Goal: Transaction & Acquisition: Purchase product/service

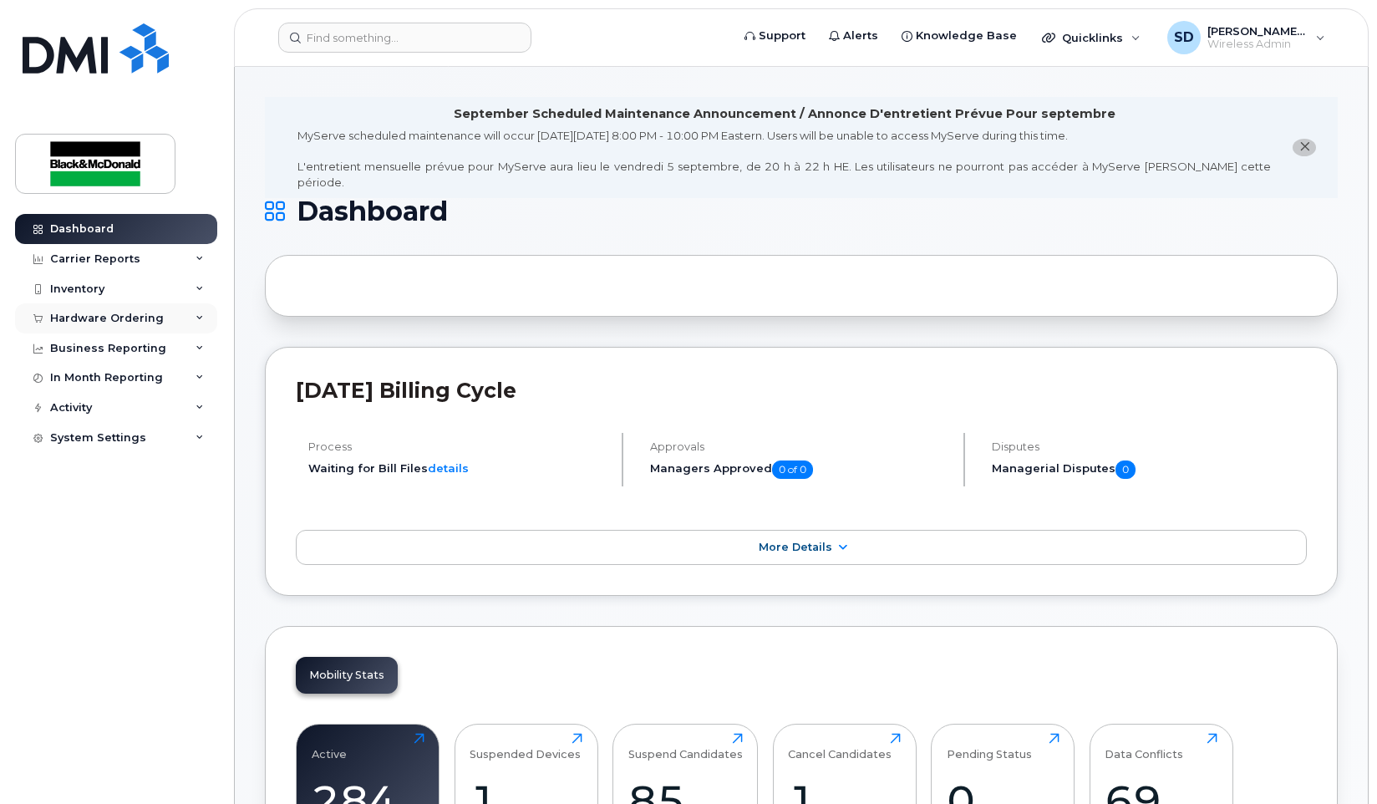
click at [74, 322] on div "Hardware Ordering" at bounding box center [107, 318] width 114 height 13
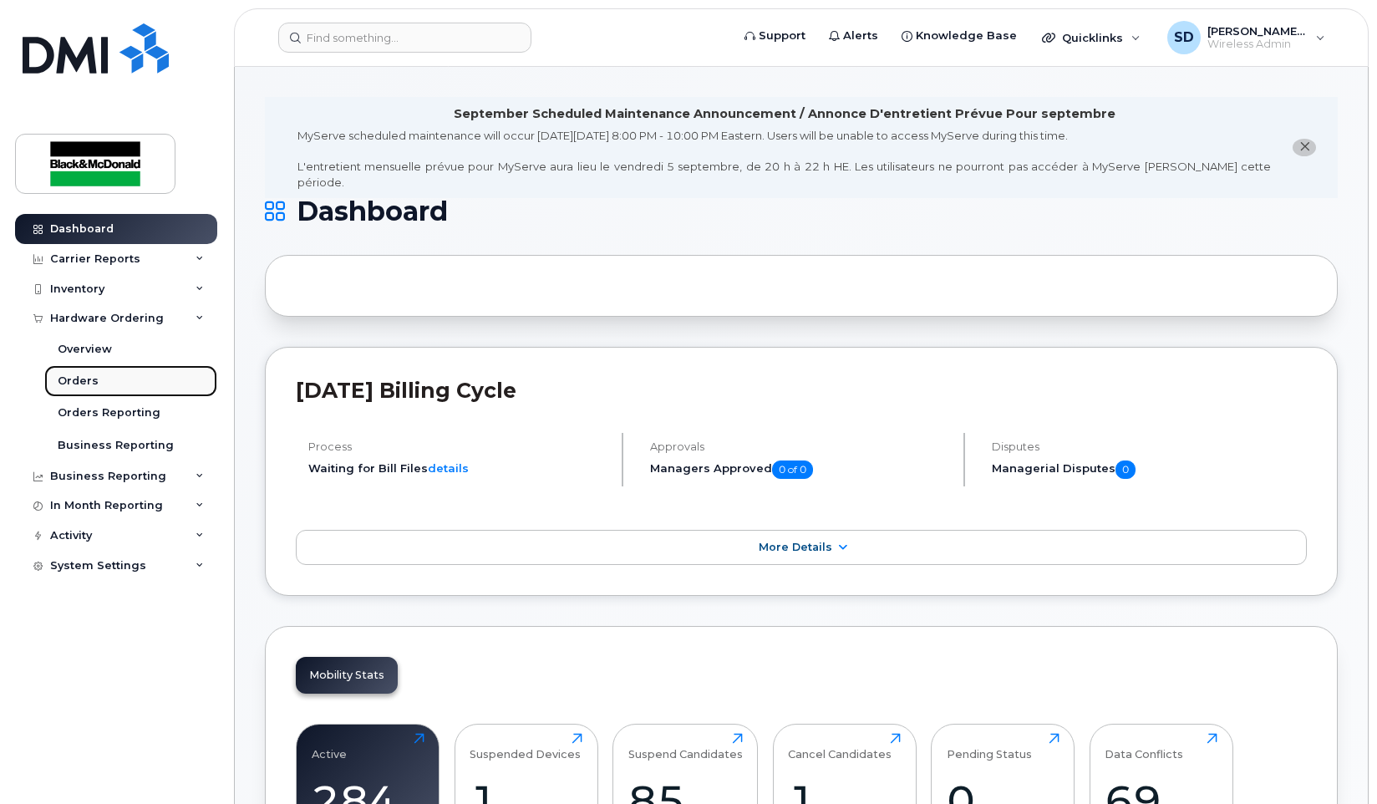
click at [99, 382] on link "Orders" at bounding box center [130, 381] width 173 height 32
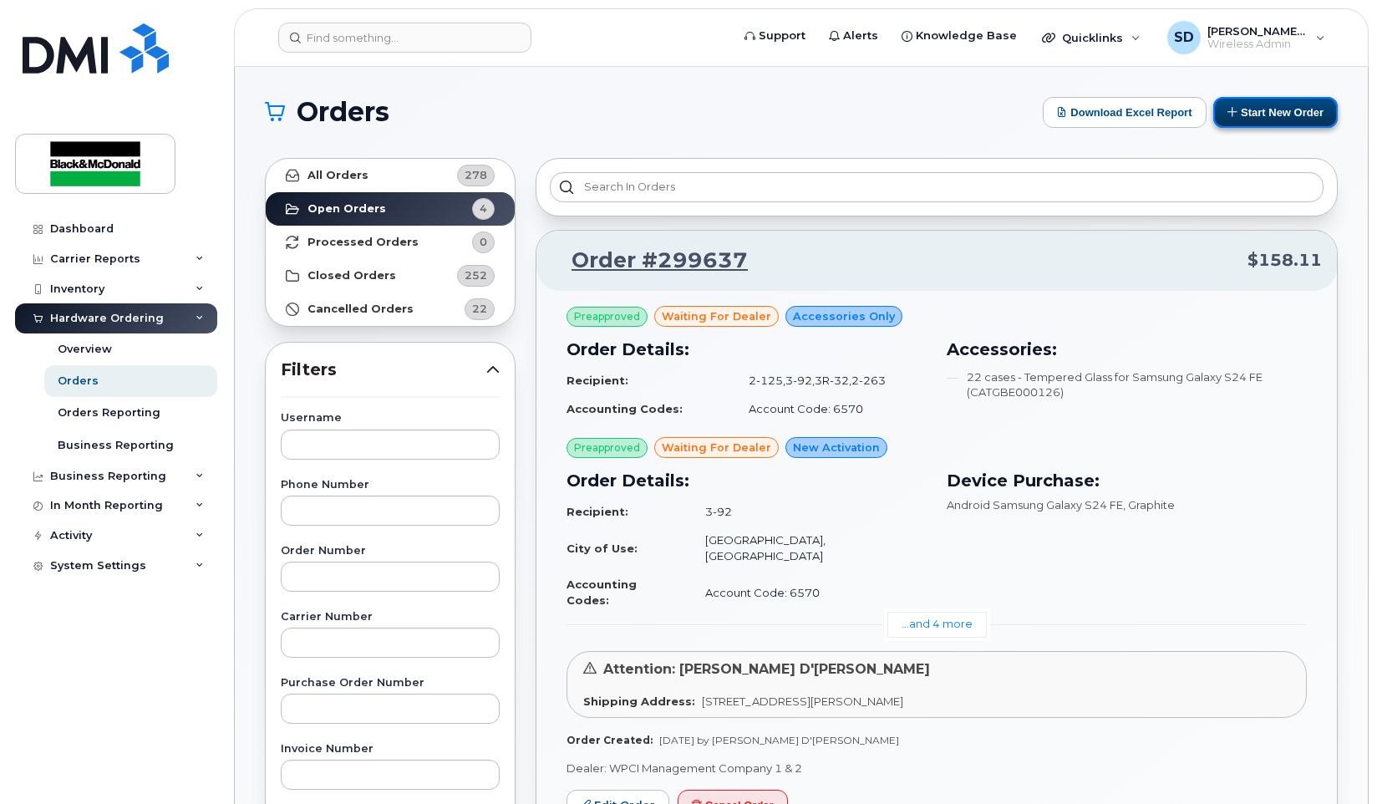
click at [1292, 108] on button "Start New Order" at bounding box center [1275, 112] width 124 height 31
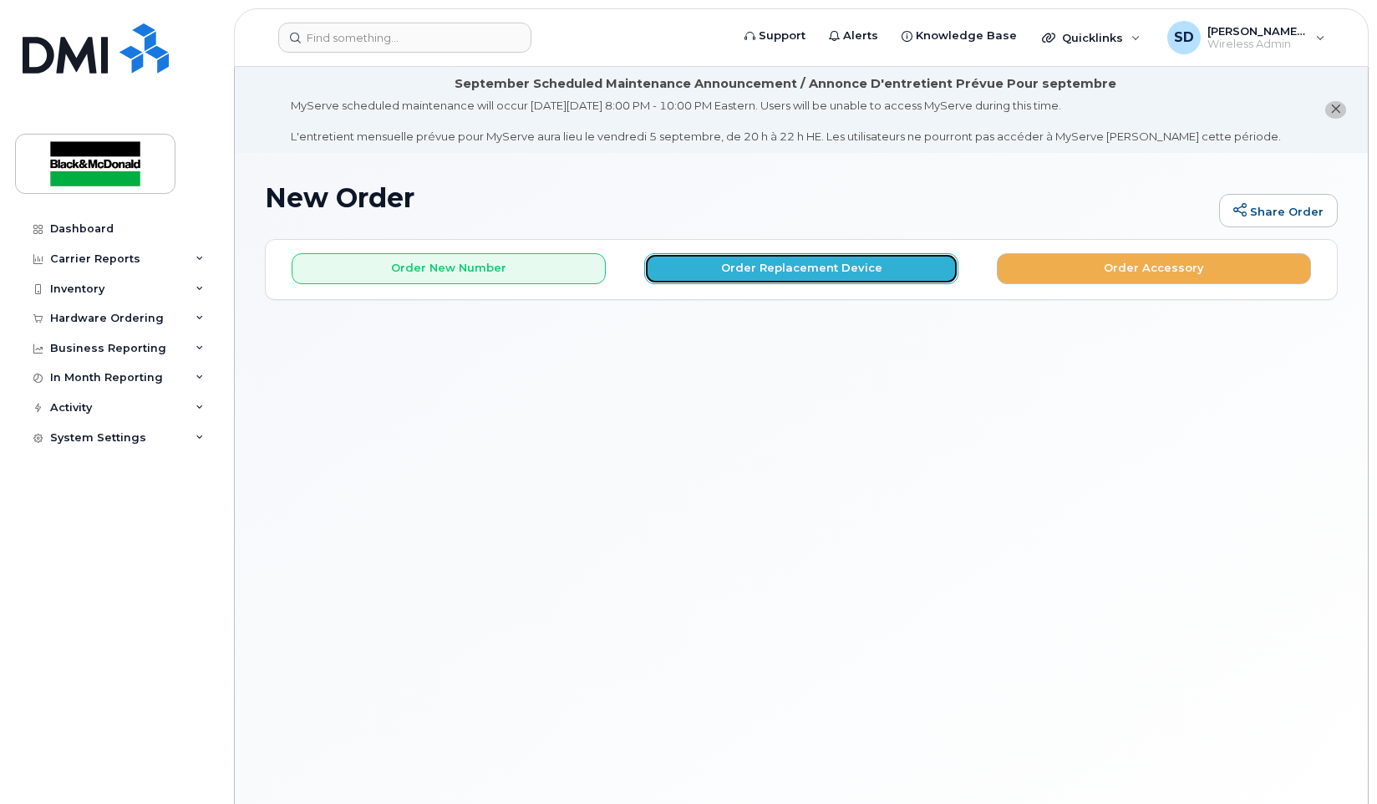
click at [811, 267] on button "Order Replacement Device" at bounding box center [801, 268] width 314 height 31
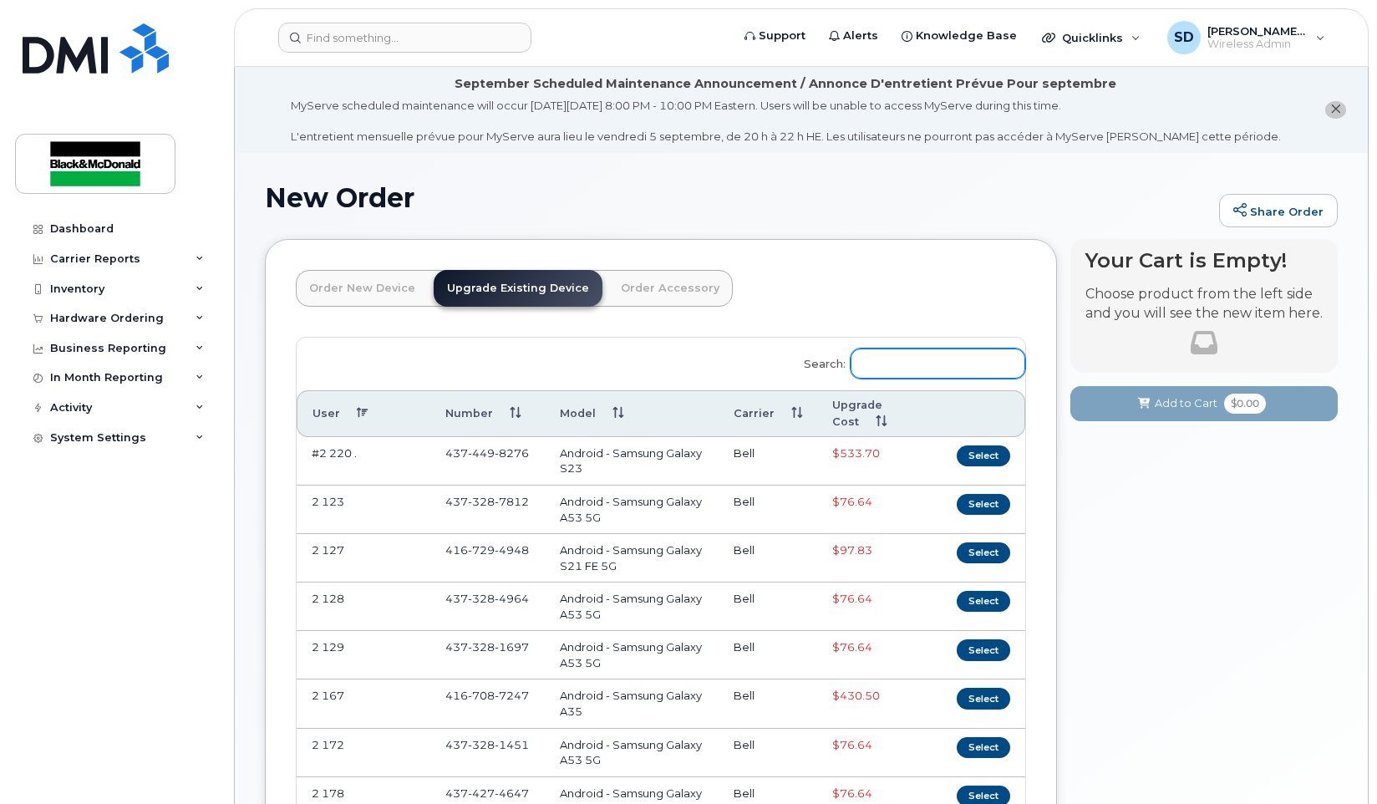
click at [925, 357] on input "Search:" at bounding box center [937, 363] width 175 height 30
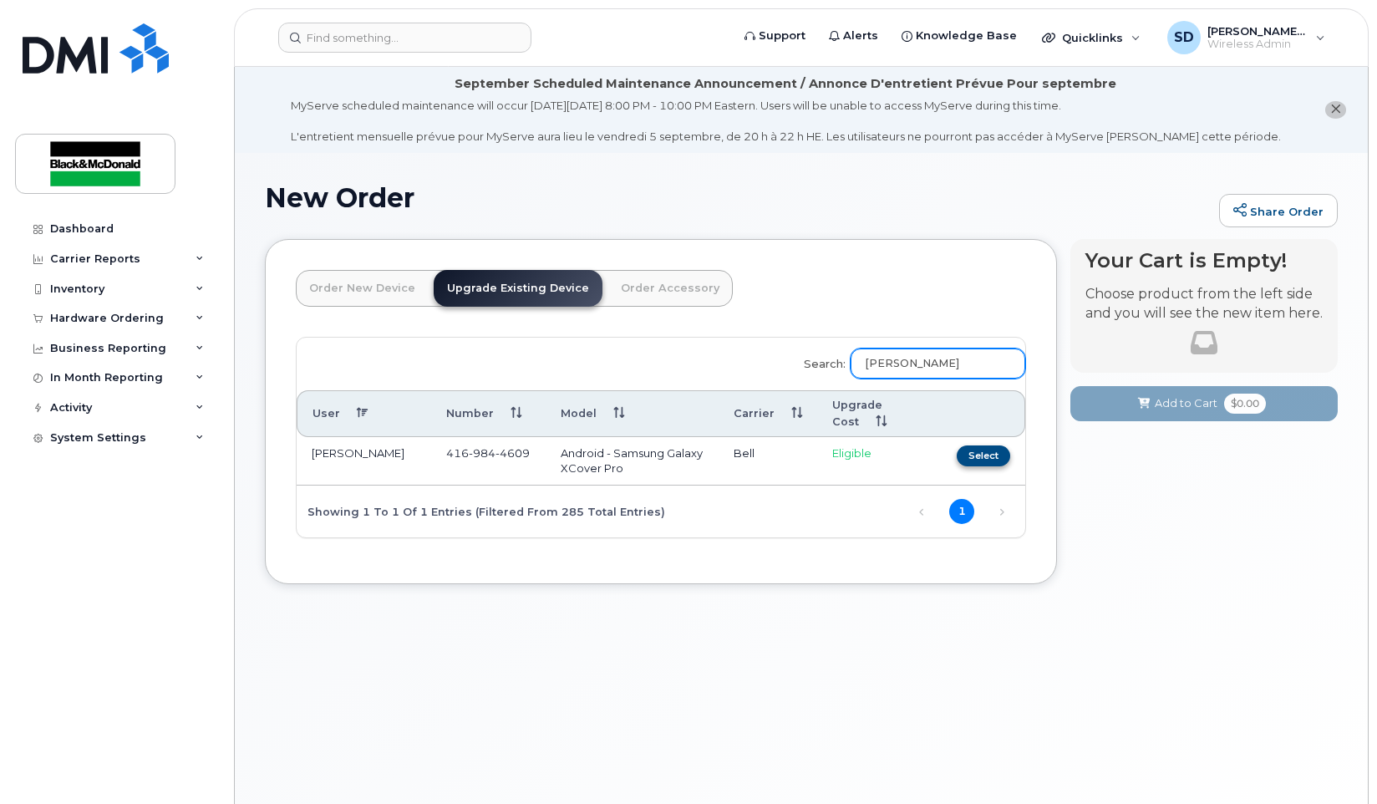
type input "TED"
click at [987, 455] on button "Select" at bounding box center [983, 455] width 53 height 21
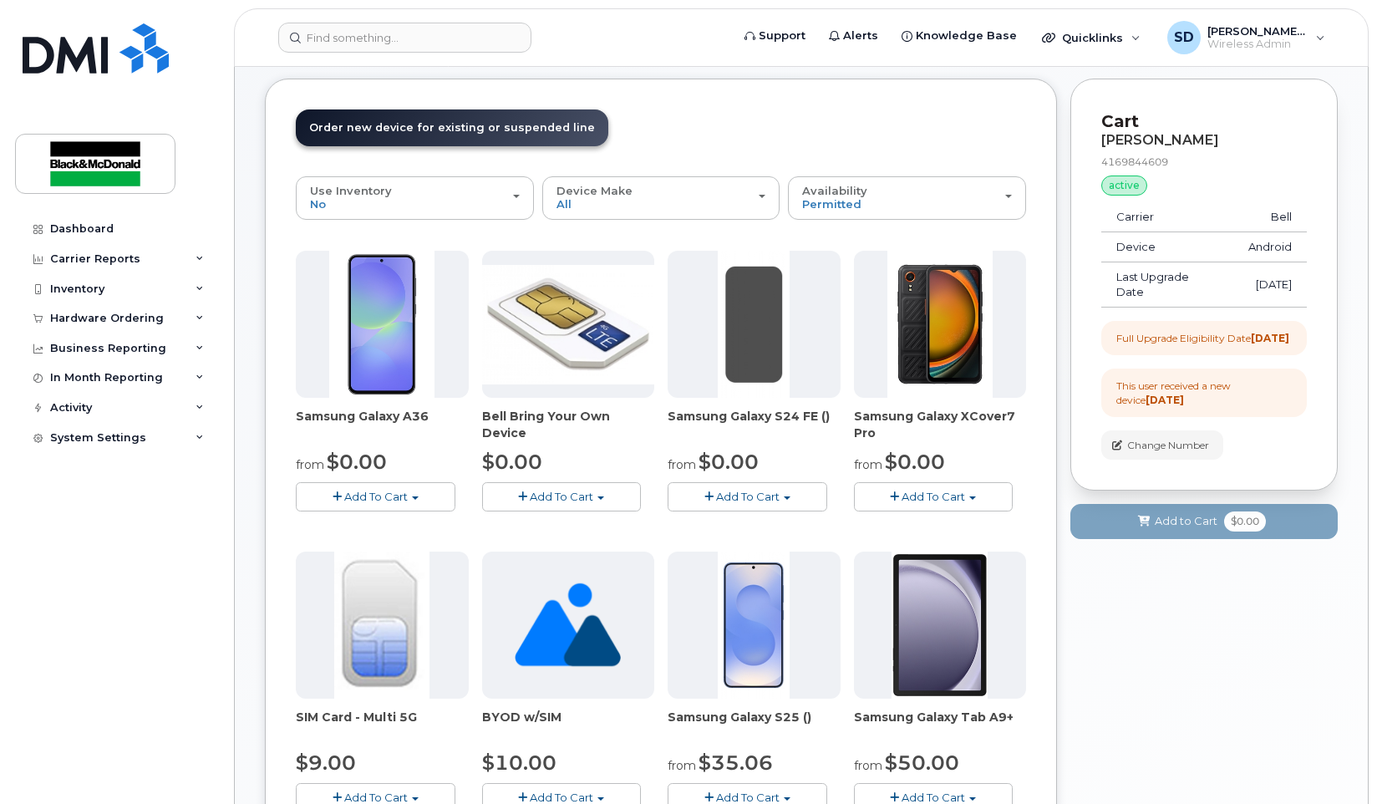
scroll to position [167, 0]
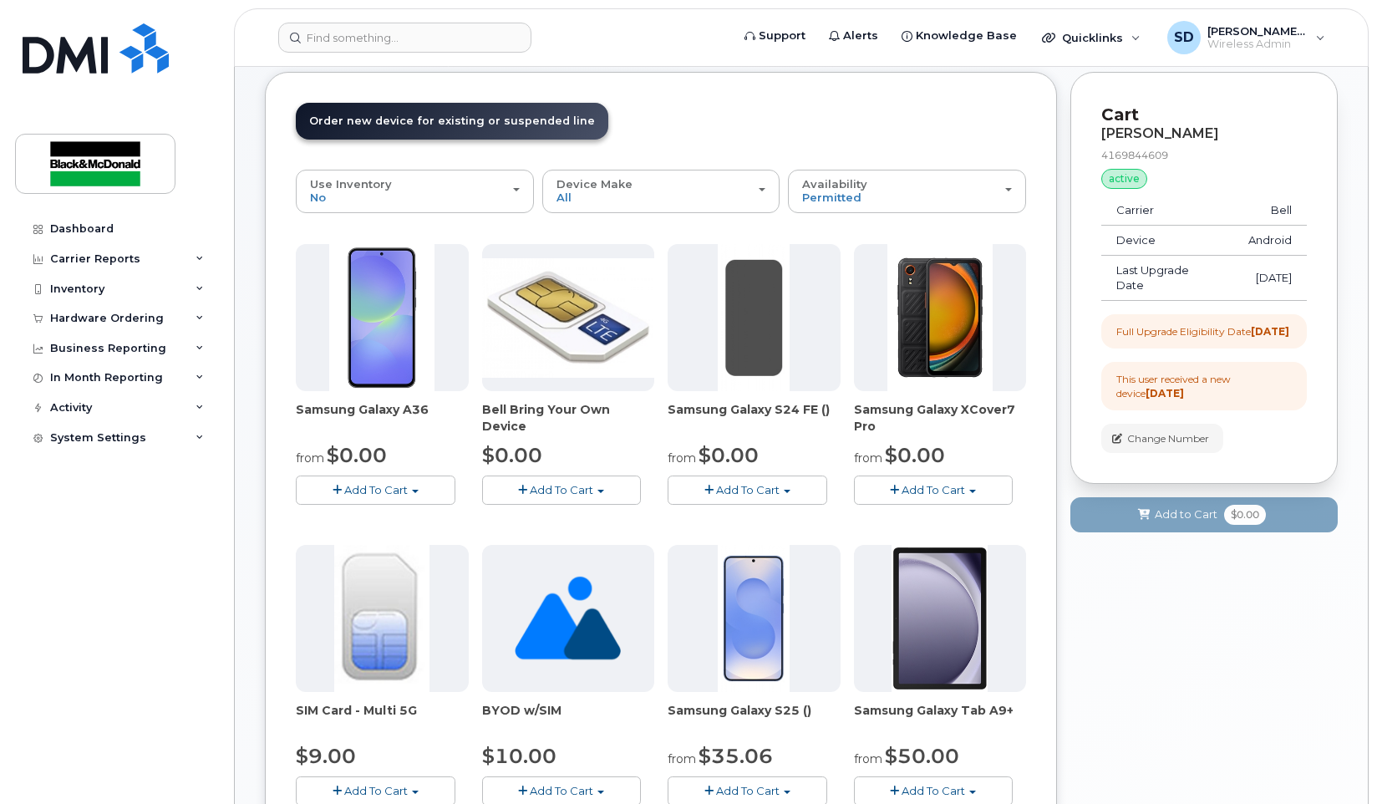
click at [747, 492] on span "Add To Cart" at bounding box center [747, 489] width 63 height 13
click at [744, 519] on link "$0.00 - no term (128GB)" at bounding box center [785, 520] width 226 height 21
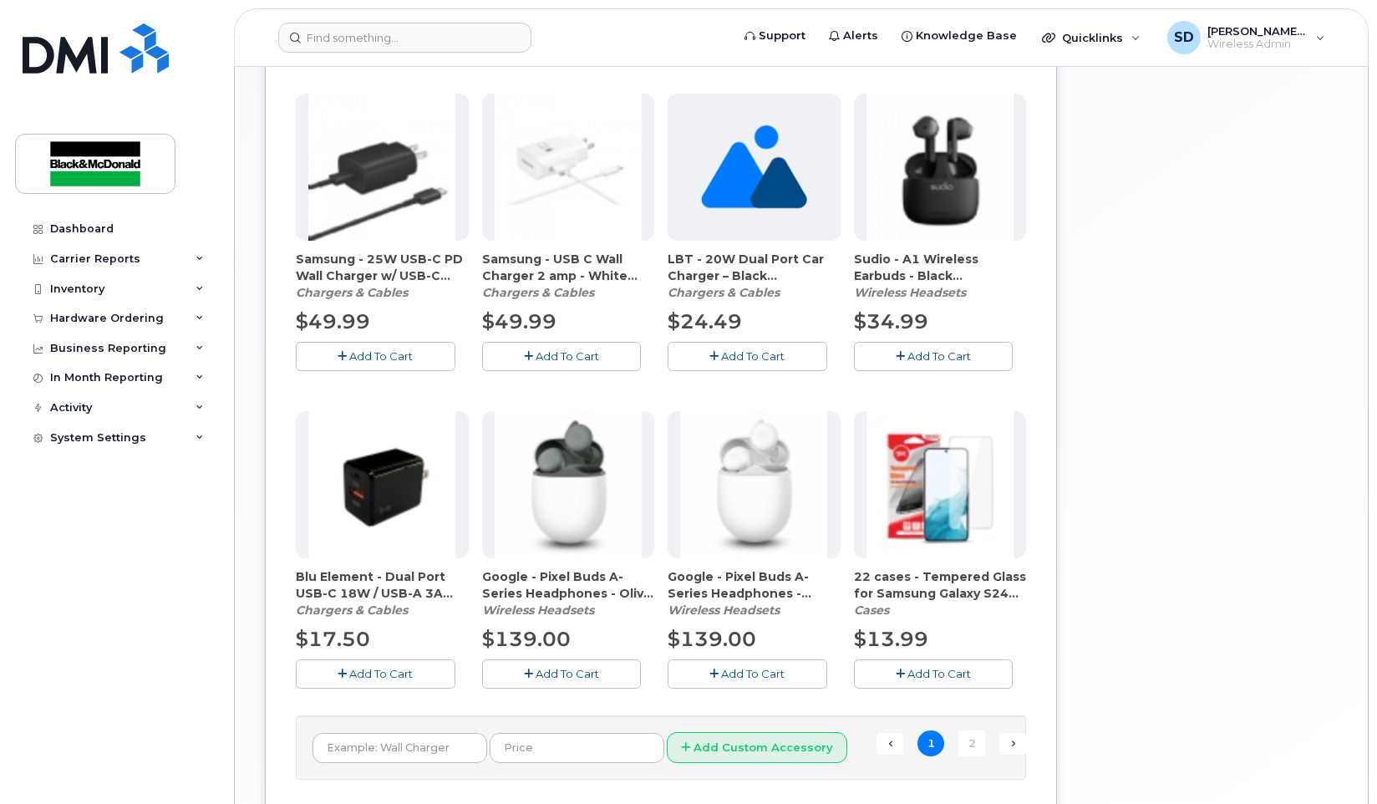
scroll to position [1086, 0]
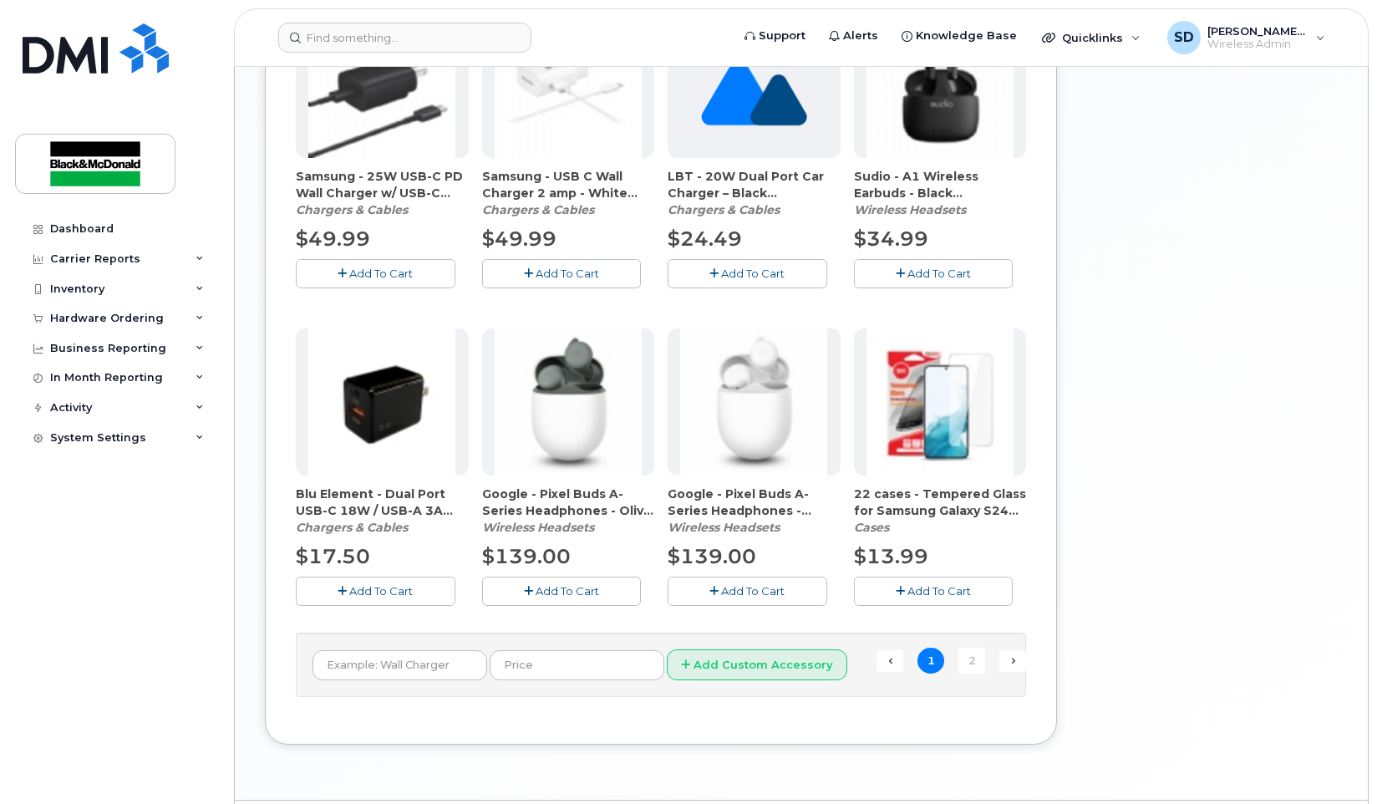
click at [932, 595] on span "Add To Cart" at bounding box center [938, 590] width 63 height 13
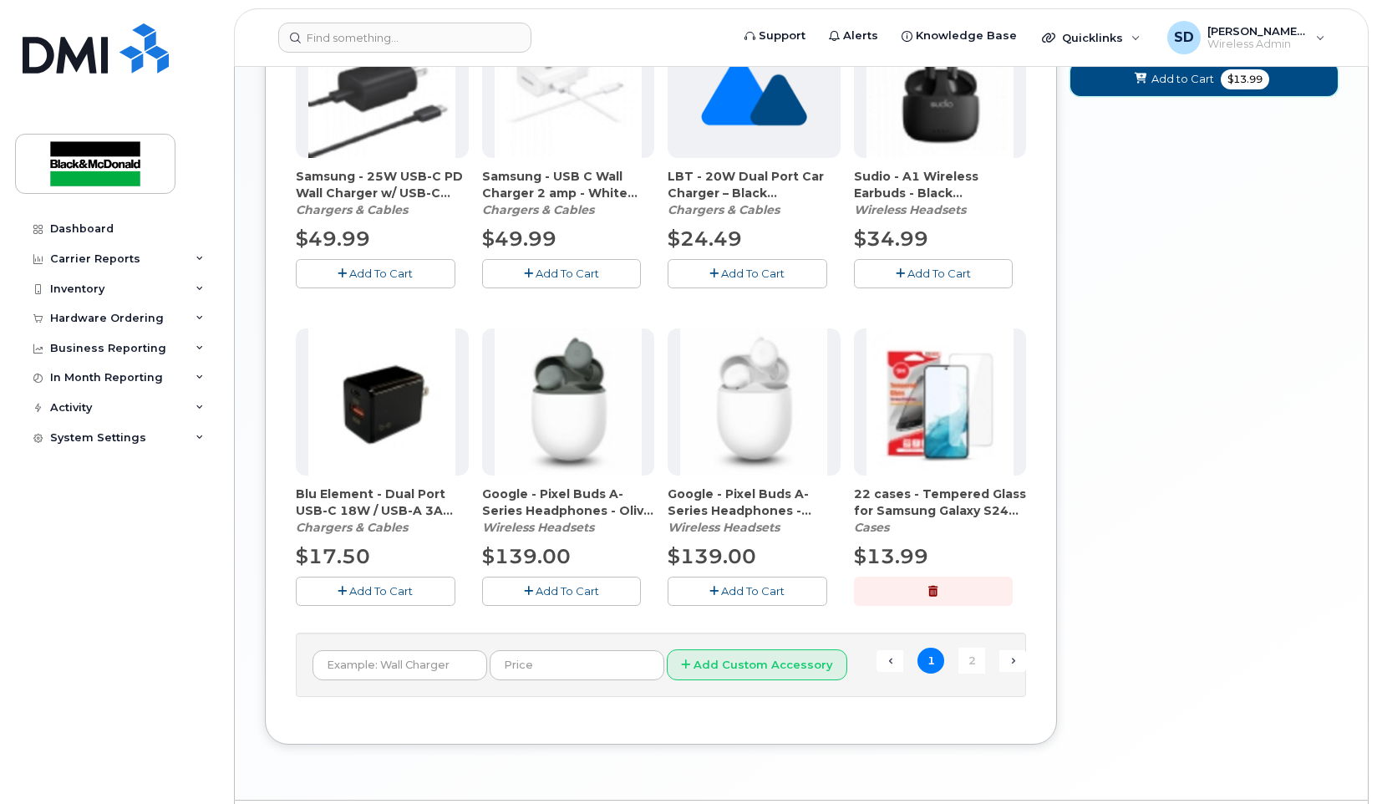
click at [1171, 87] on span "Add to Cart" at bounding box center [1182, 79] width 63 height 16
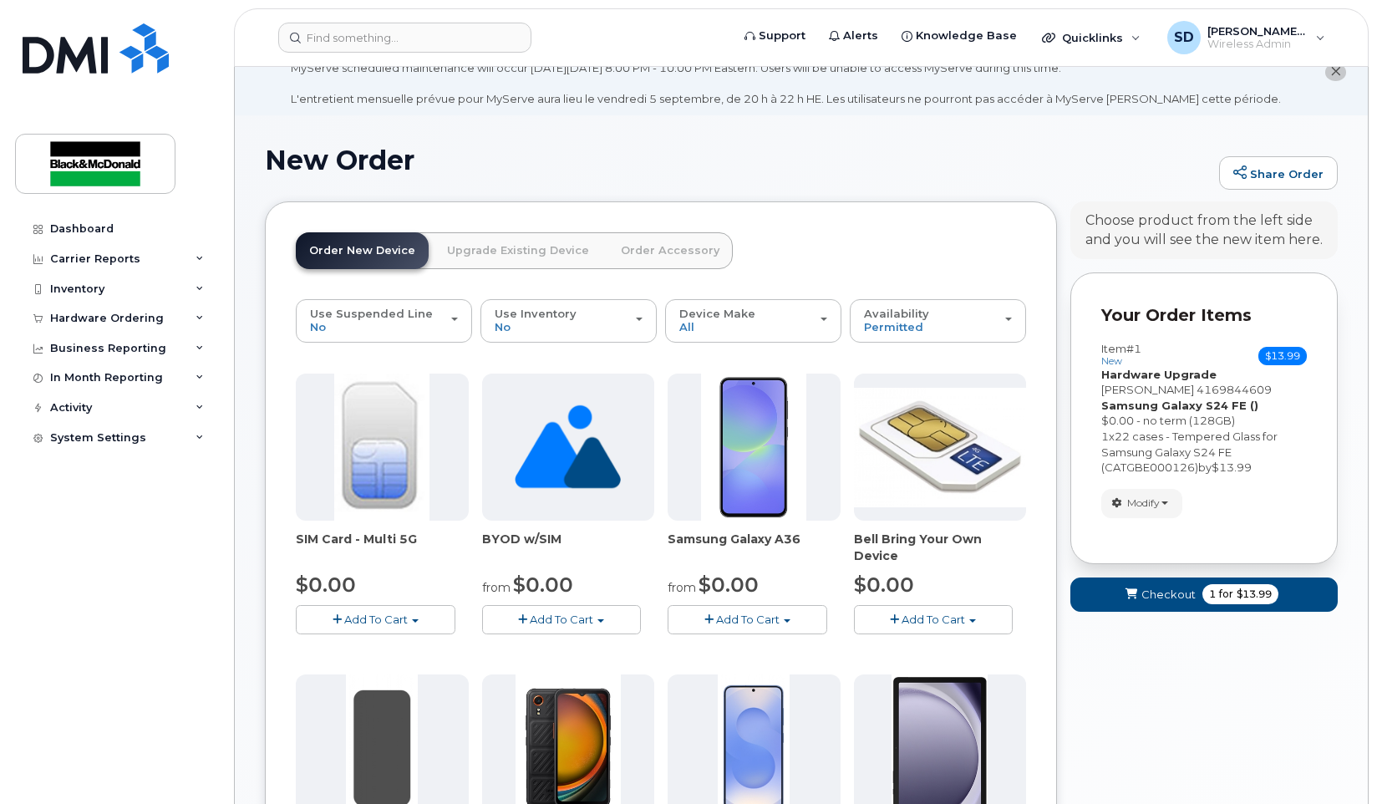
scroll to position [22, 0]
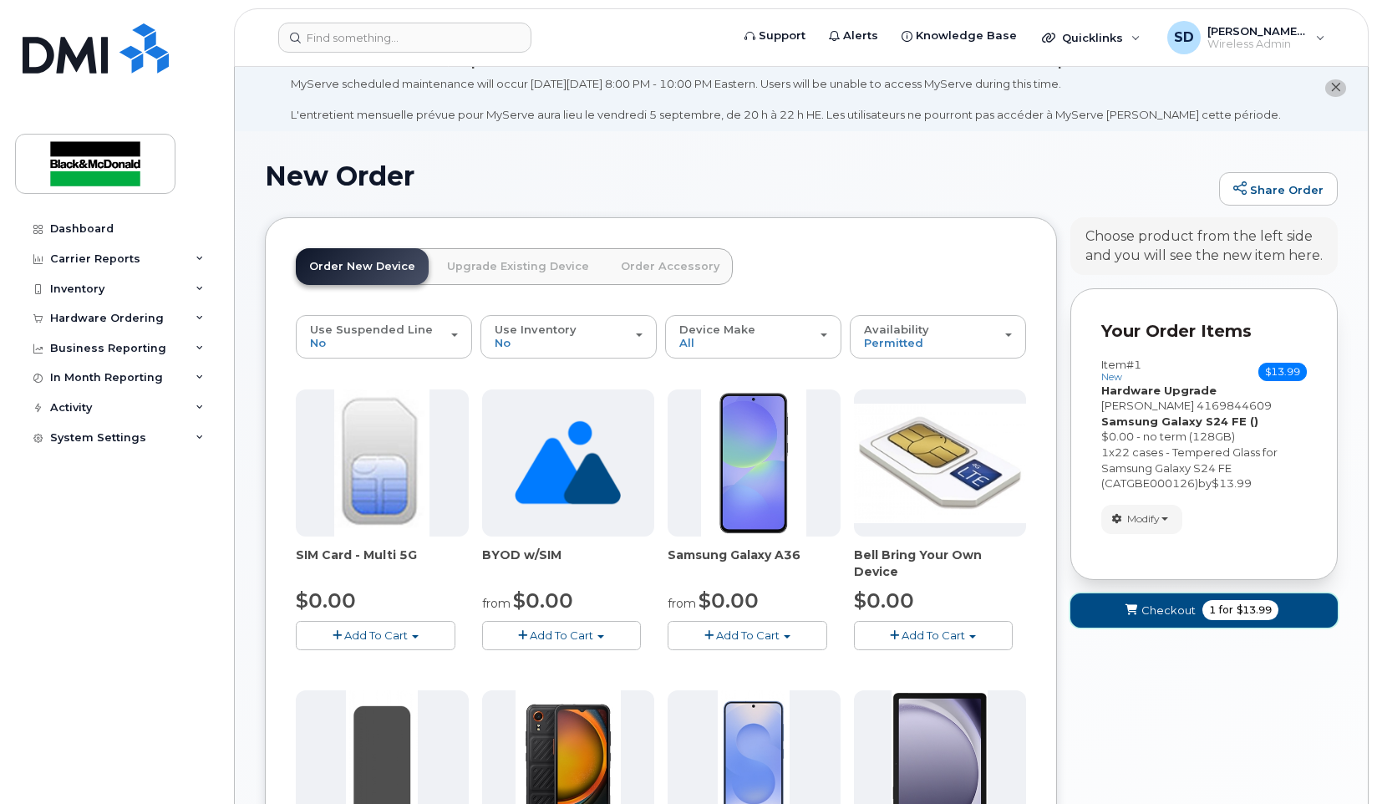
click at [1161, 609] on span "Checkout" at bounding box center [1168, 610] width 54 height 16
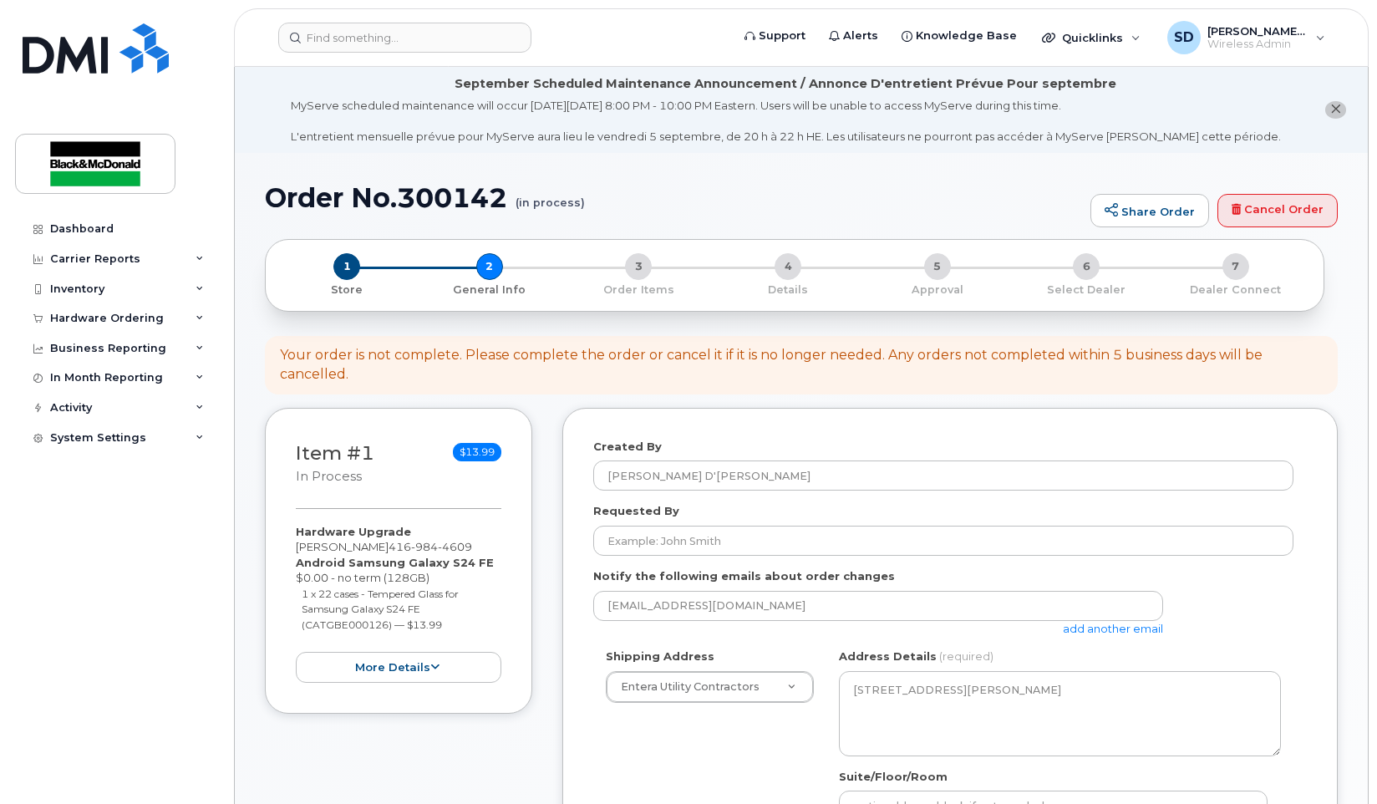
select select
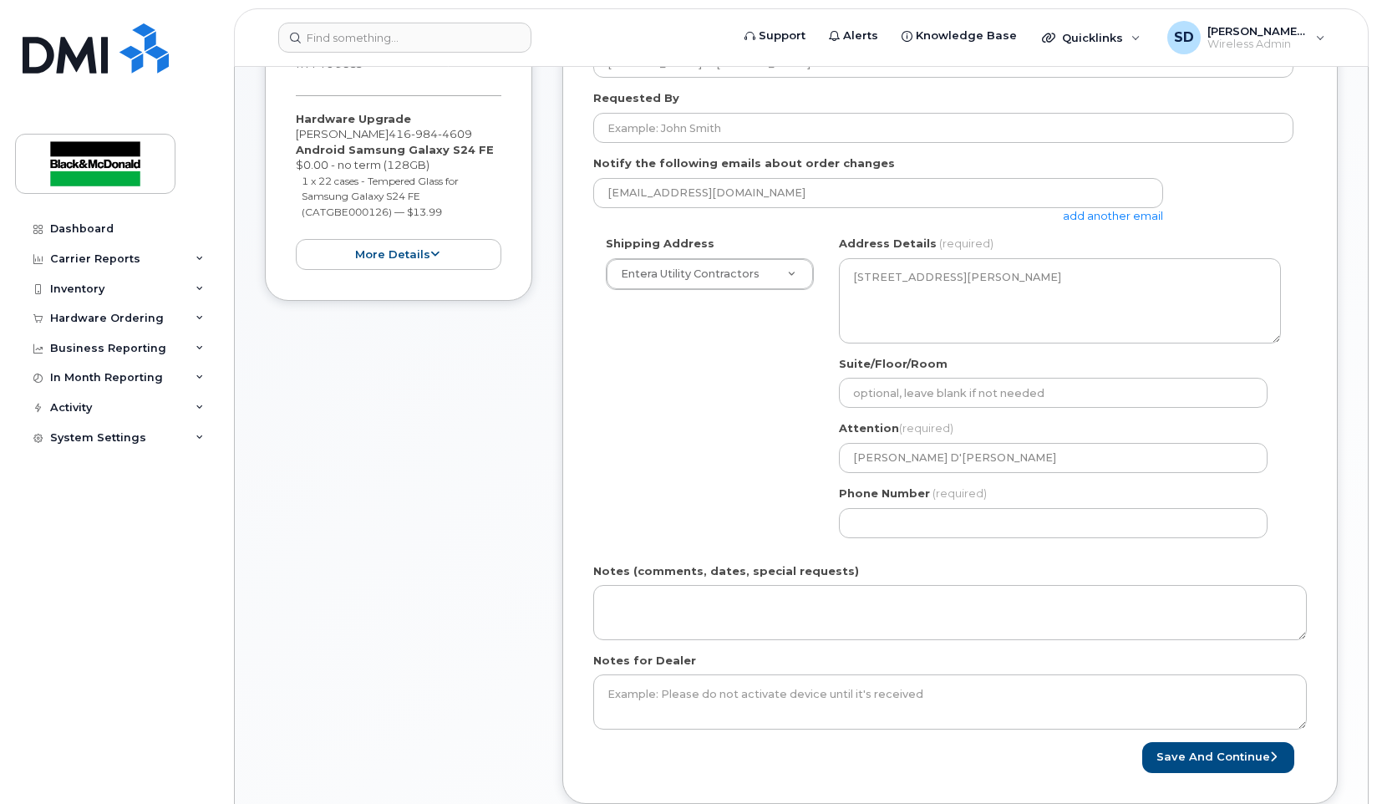
scroll to position [501, 0]
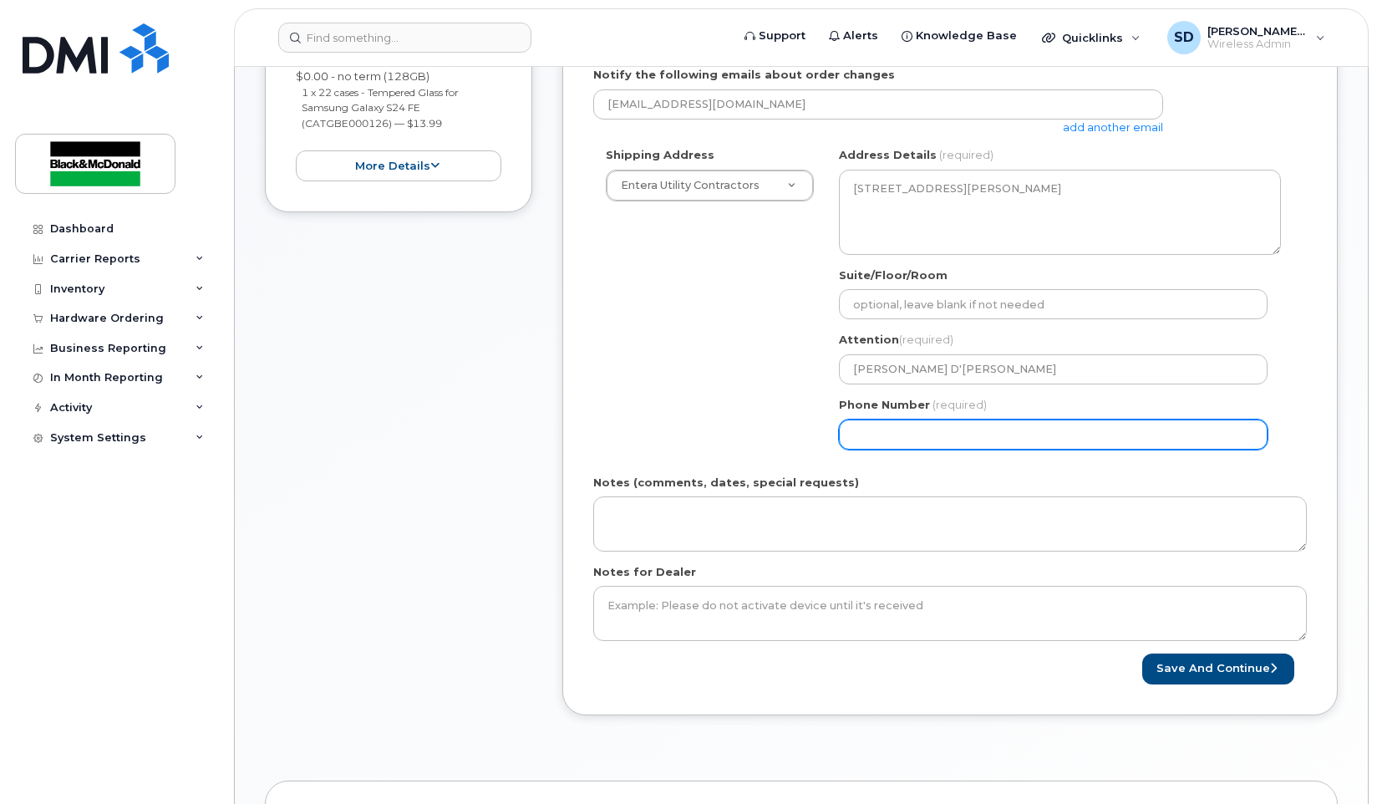
click at [895, 431] on input "Phone Number" at bounding box center [1053, 434] width 429 height 30
type input "4167469914"
select select
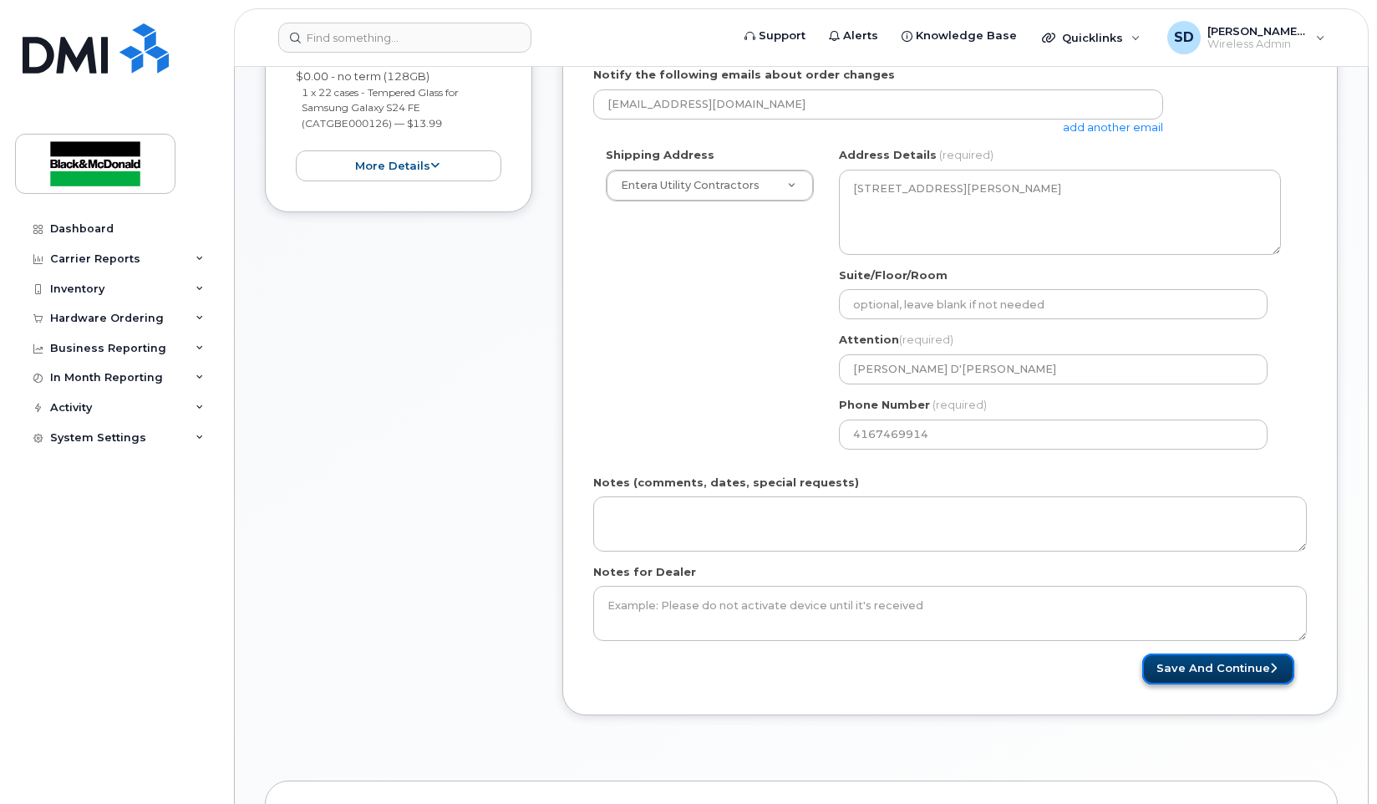
click at [1244, 671] on button "Save and Continue" at bounding box center [1218, 668] width 152 height 31
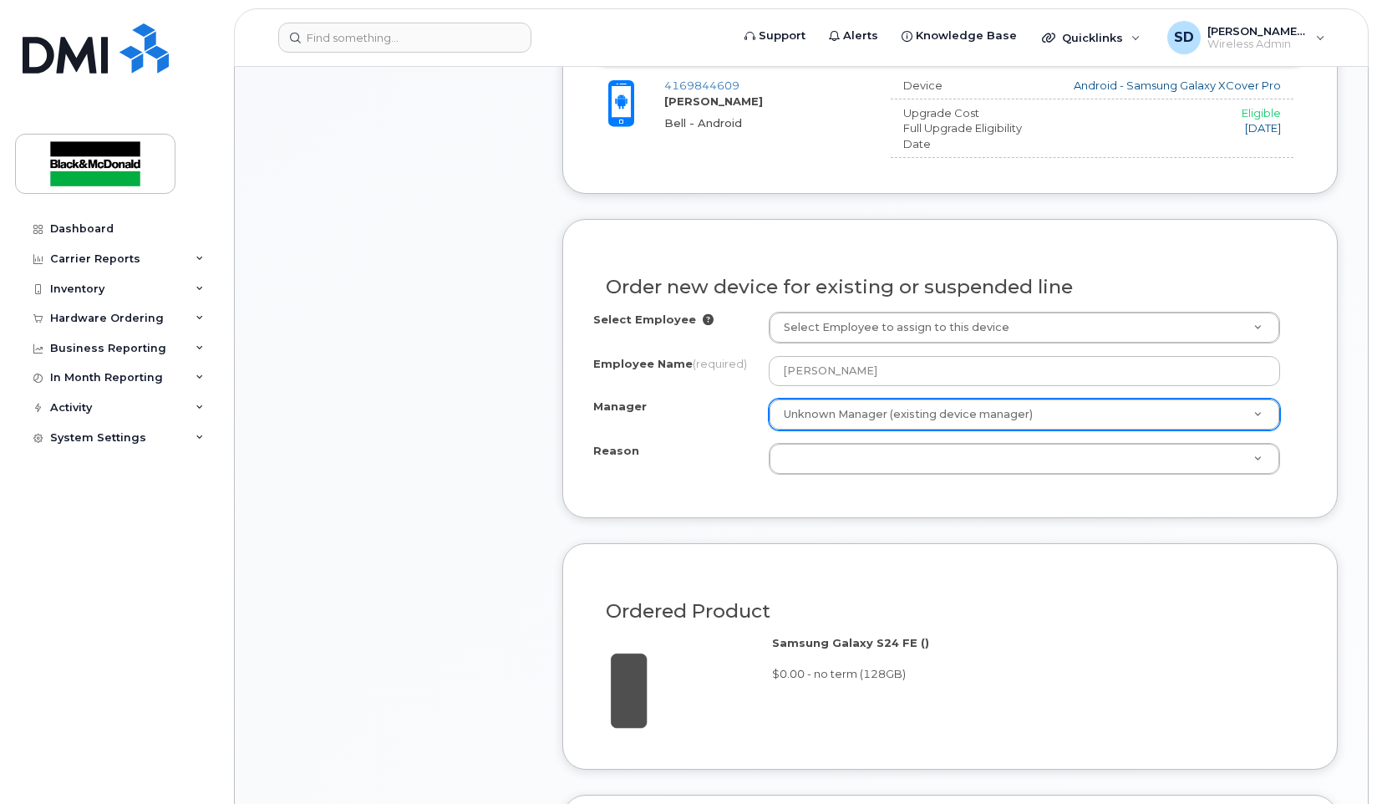
scroll to position [835, 0]
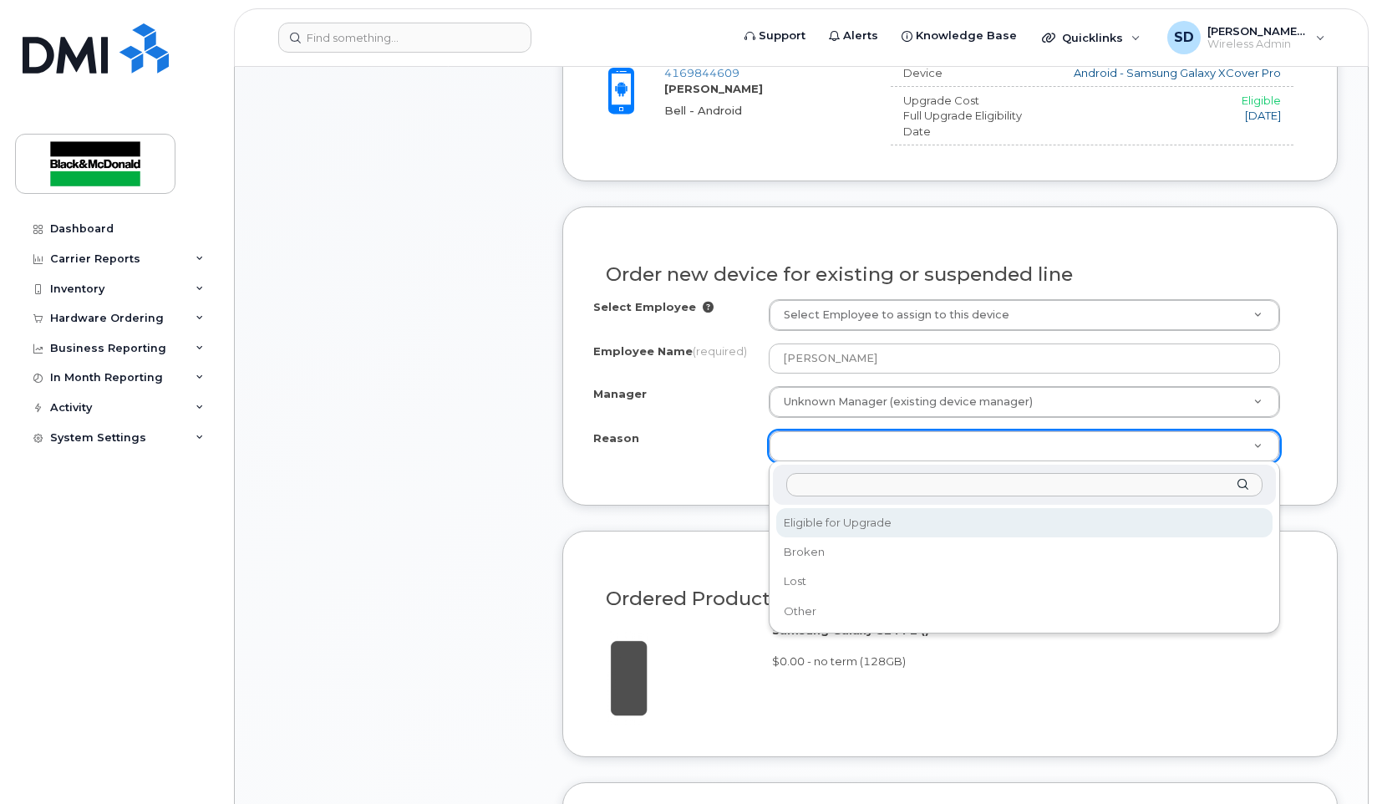
drag, startPoint x: 861, startPoint y: 522, endPoint x: 870, endPoint y: 520, distance: 8.5
select select "eligible_for_upgrade"
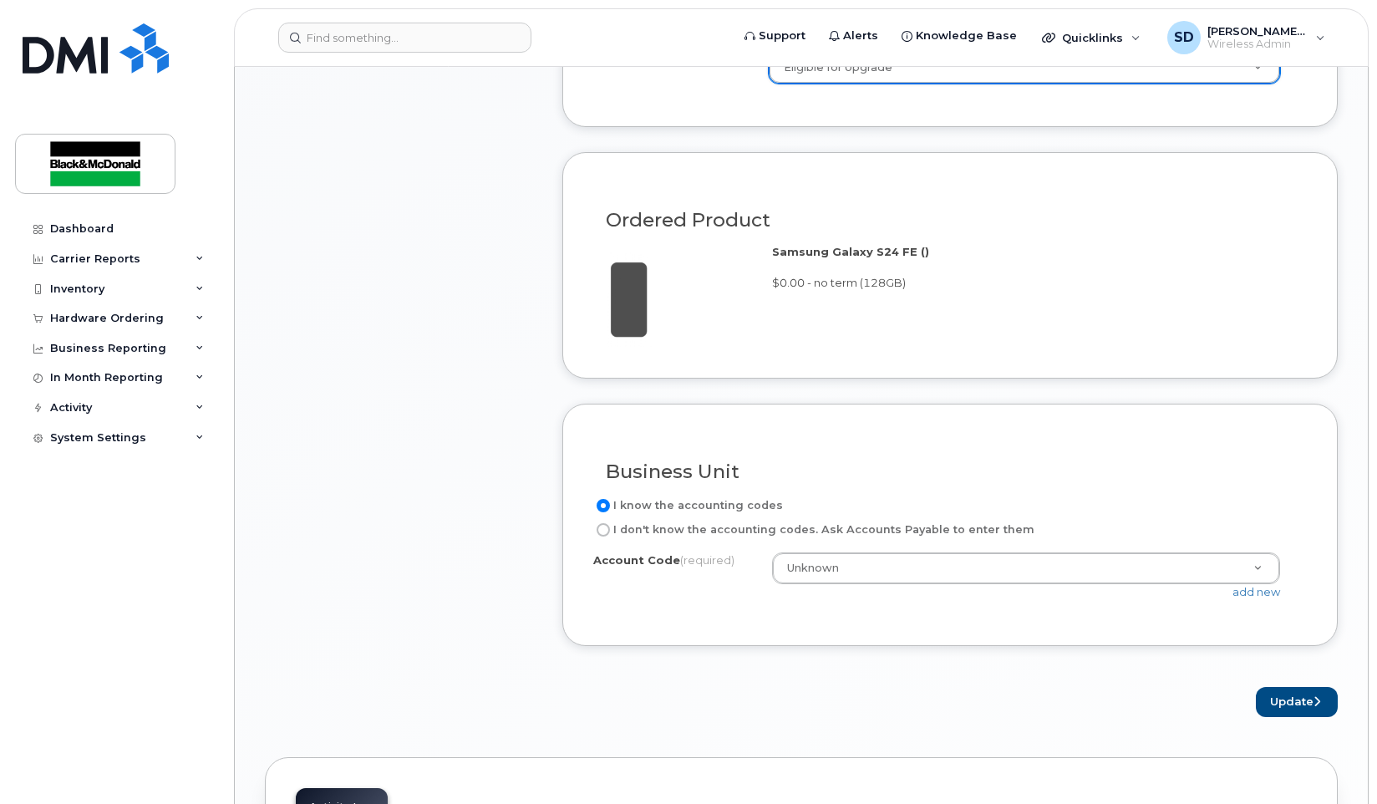
scroll to position [1253, 0]
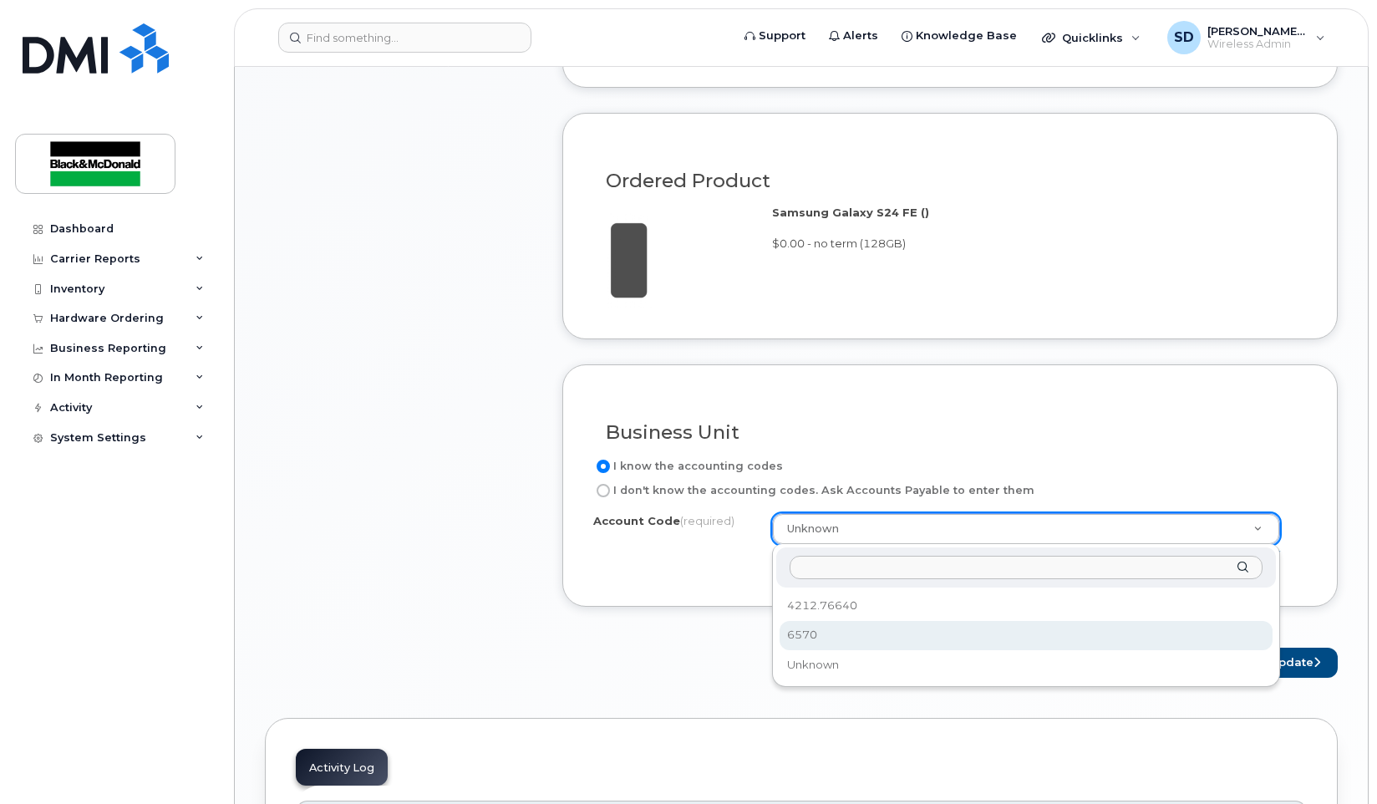
drag, startPoint x: 869, startPoint y: 629, endPoint x: 925, endPoint y: 621, distance: 56.6
select select "6570"
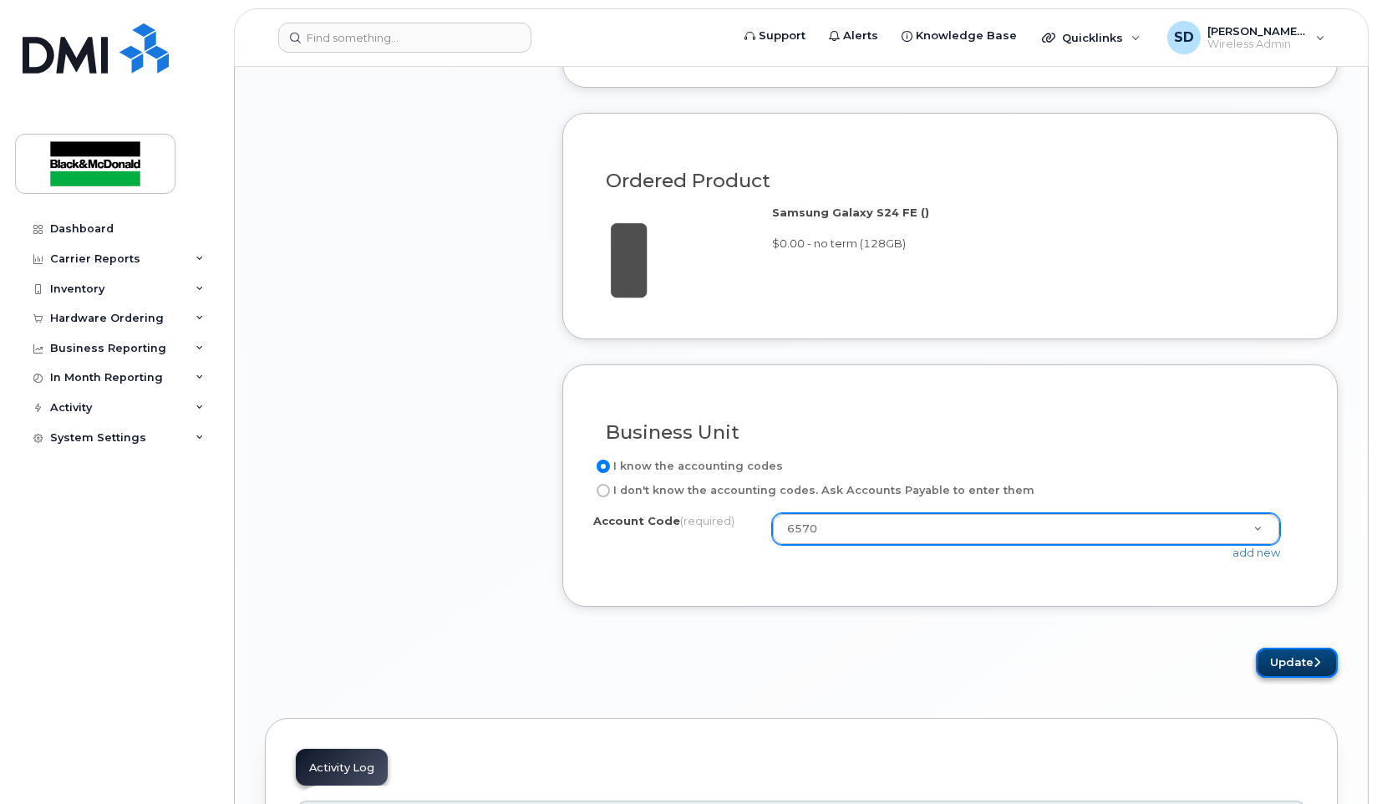
click at [1284, 667] on button "Update" at bounding box center [1297, 662] width 82 height 31
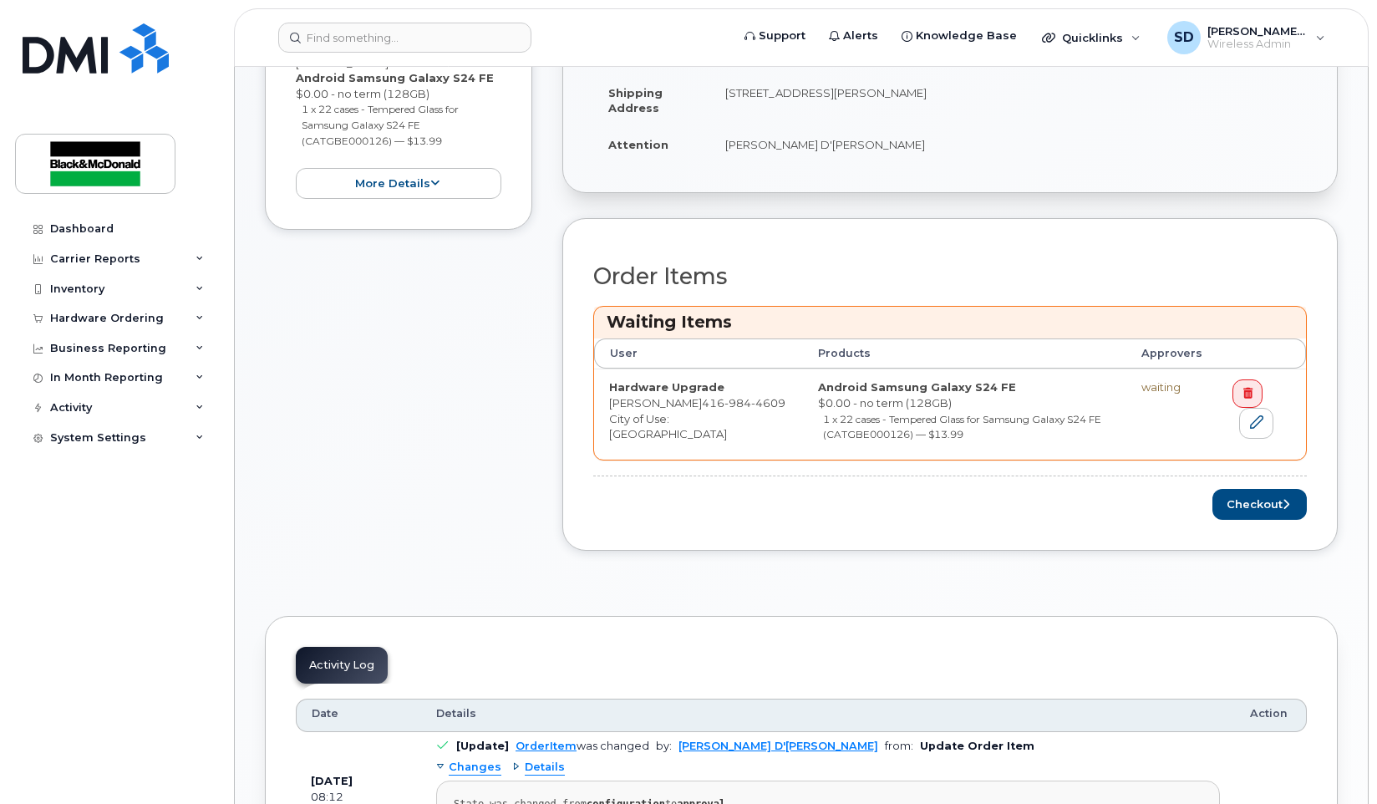
scroll to position [585, 0]
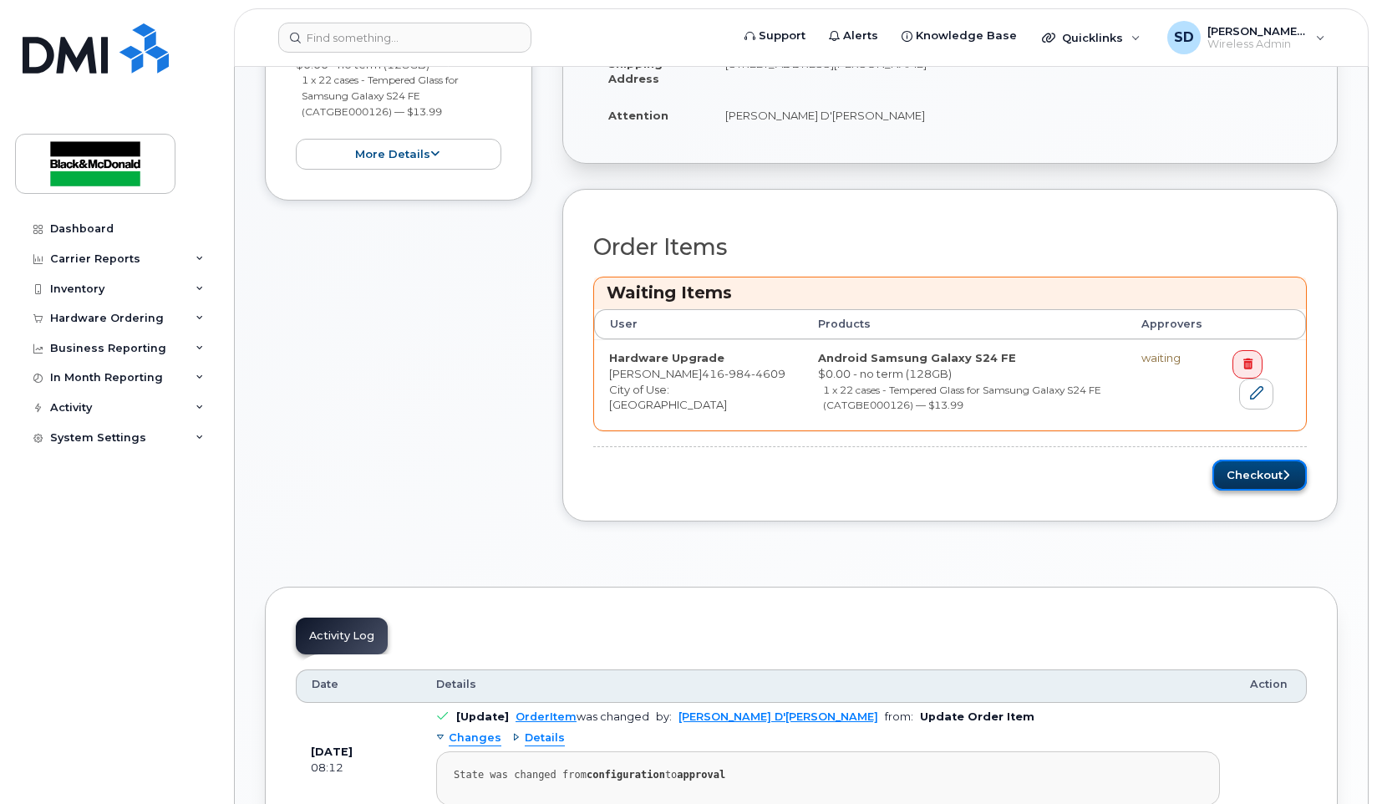
click at [1241, 483] on button "Checkout" at bounding box center [1259, 474] width 94 height 31
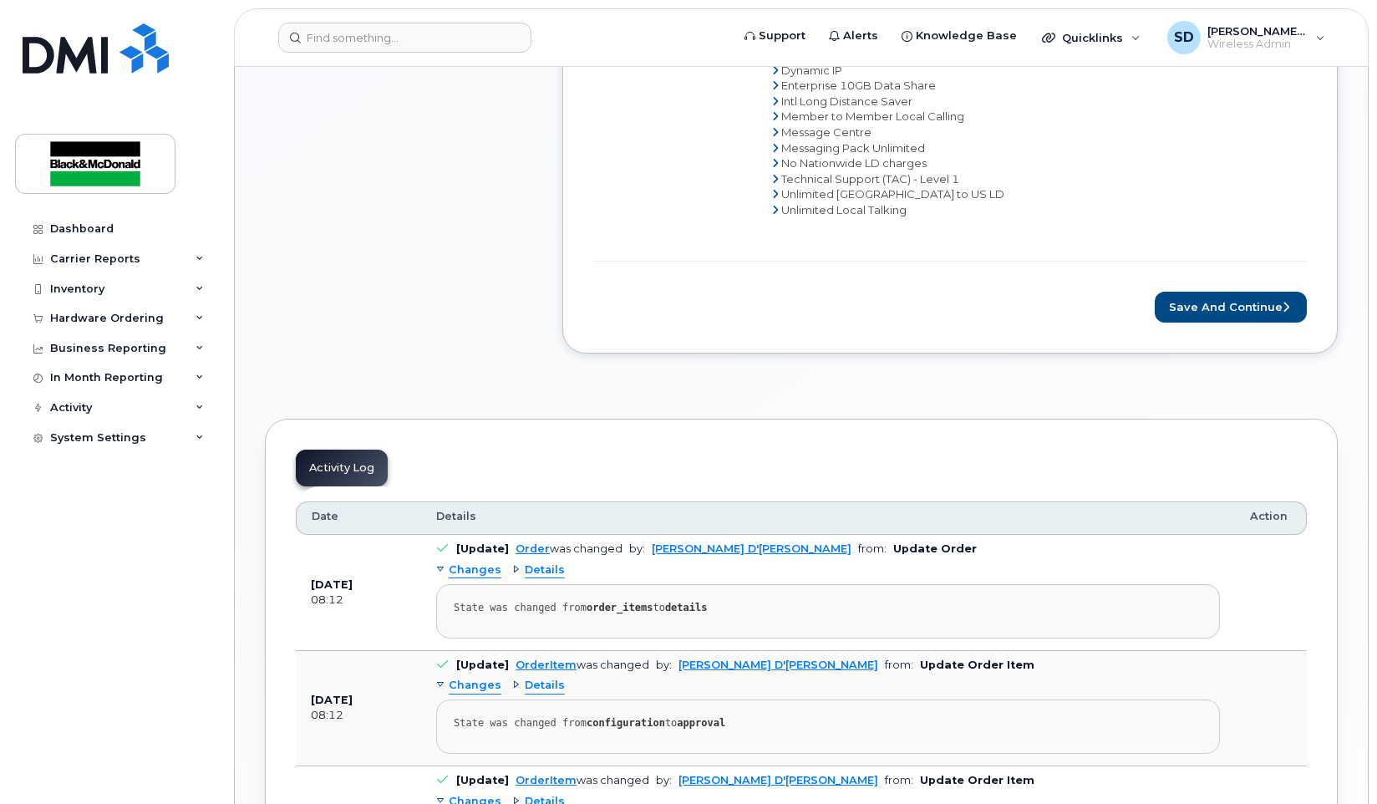
scroll to position [919, 0]
click at [1195, 307] on button "Save and Continue" at bounding box center [1231, 306] width 152 height 31
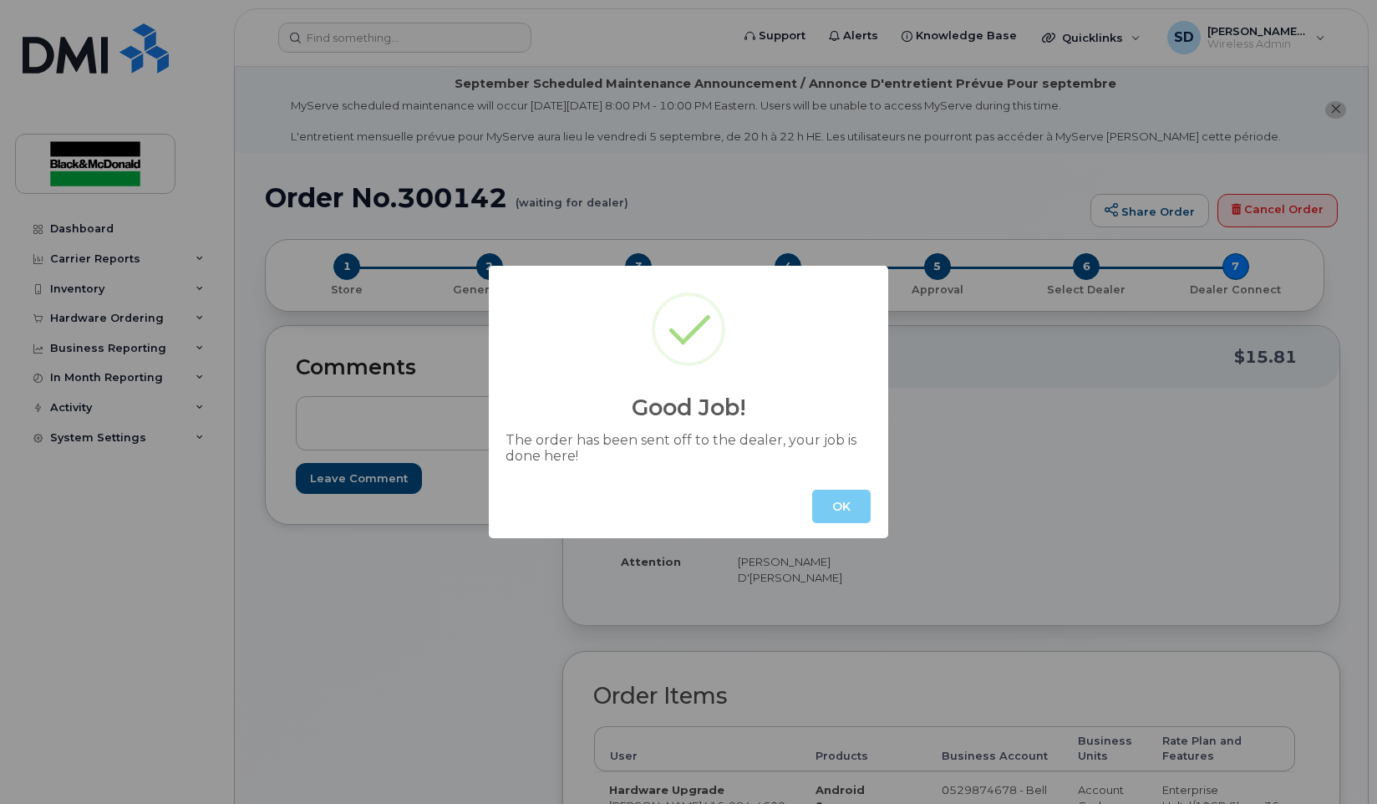
click at [836, 512] on button "OK" at bounding box center [841, 506] width 58 height 33
